Goal: Find specific page/section: Find specific page/section

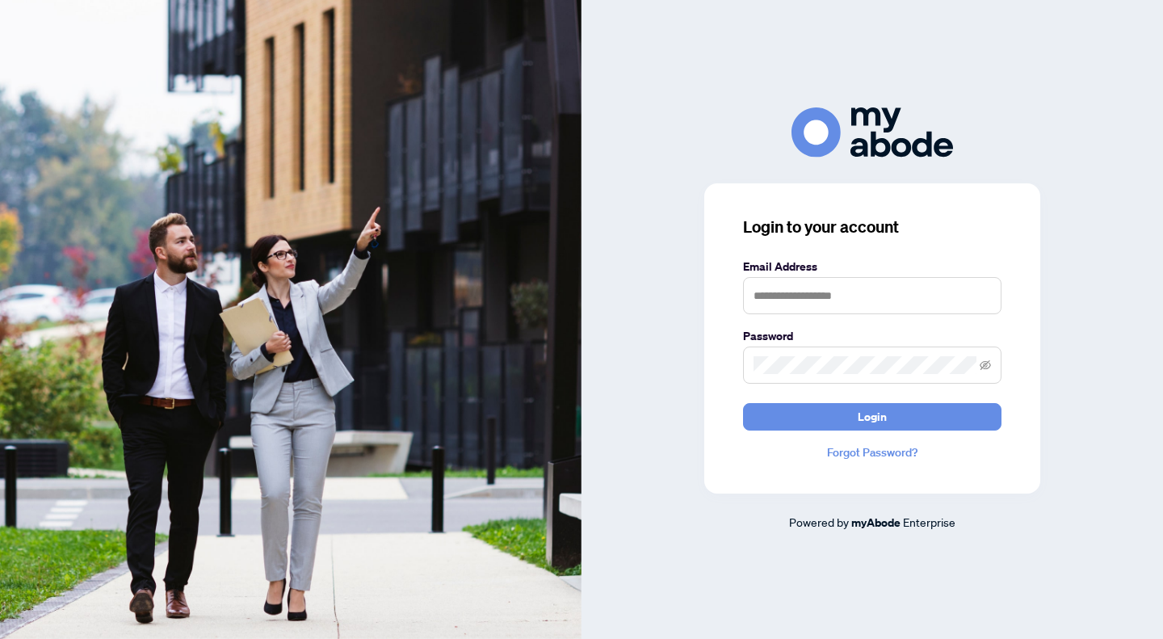
click at [0, 638] on nordpass-portal at bounding box center [0, 639] width 0 height 0
click at [852, 291] on input "text" at bounding box center [872, 295] width 258 height 37
click at [0, 638] on nordpass-autofill-portal at bounding box center [0, 639] width 0 height 0
type input "**********"
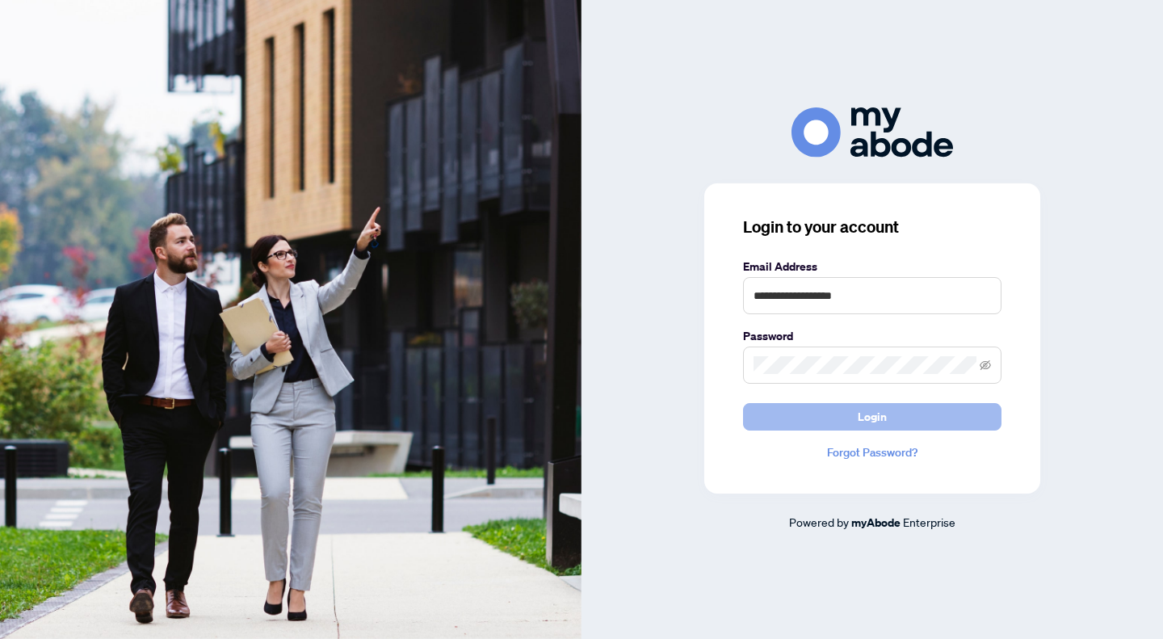
click at [884, 415] on span "Login" at bounding box center [871, 417] width 29 height 26
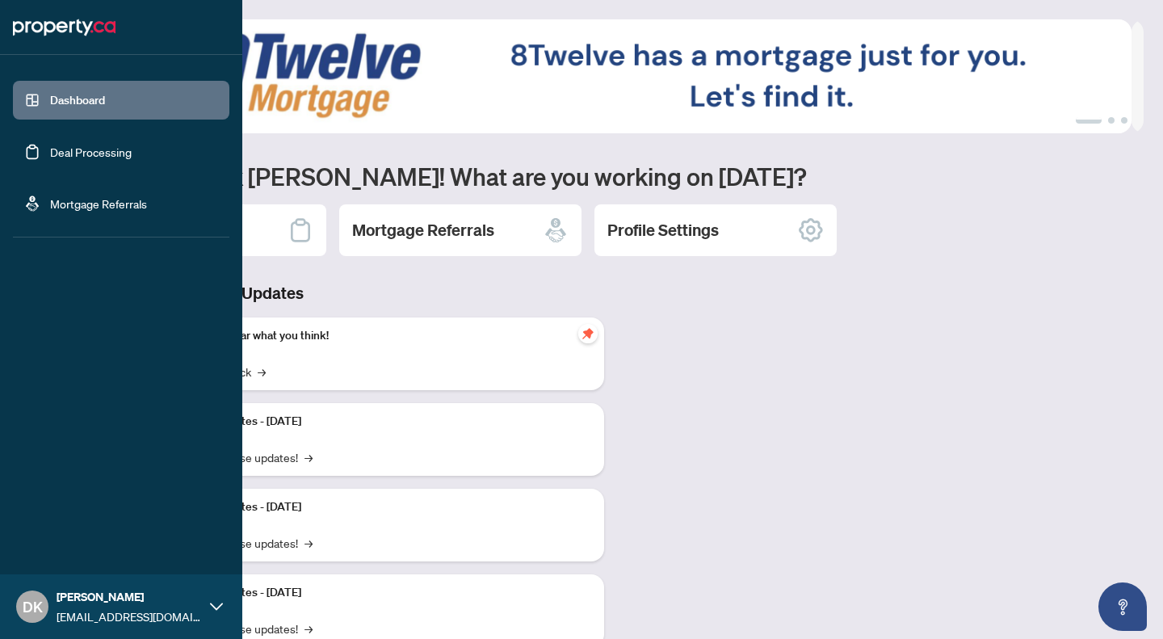
click at [86, 154] on link "Deal Processing" at bounding box center [91, 152] width 82 height 15
